Goal: Task Accomplishment & Management: Use online tool/utility

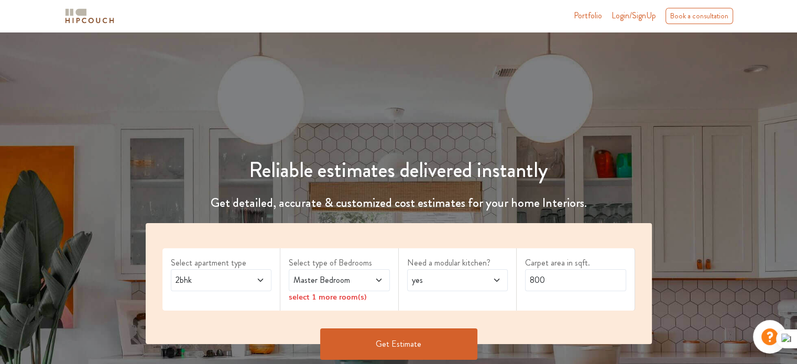
click at [365, 280] on span at bounding box center [371, 280] width 23 height 13
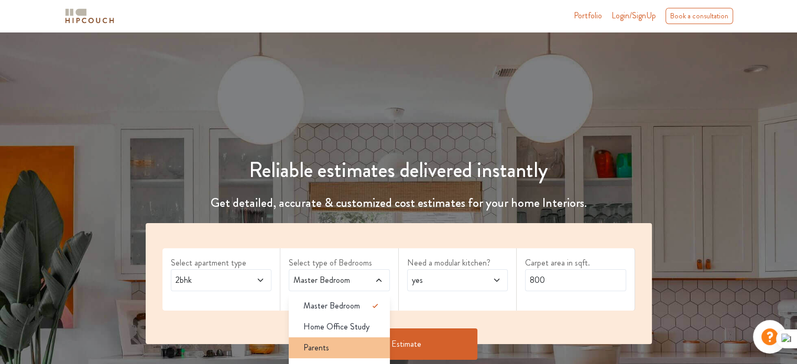
click at [356, 342] on div "Parents" at bounding box center [342, 348] width 95 height 13
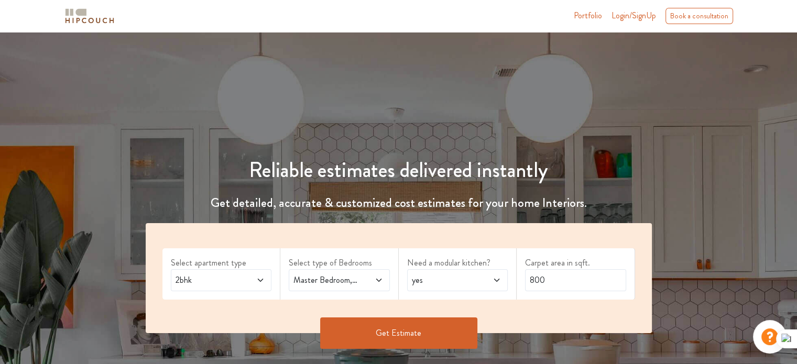
click at [469, 274] on span "yes" at bounding box center [444, 280] width 69 height 13
click at [553, 280] on input "800" at bounding box center [575, 280] width 101 height 22
click at [415, 332] on button "Get Estimate" at bounding box center [398, 332] width 157 height 31
